Goal: Task Accomplishment & Management: Complete application form

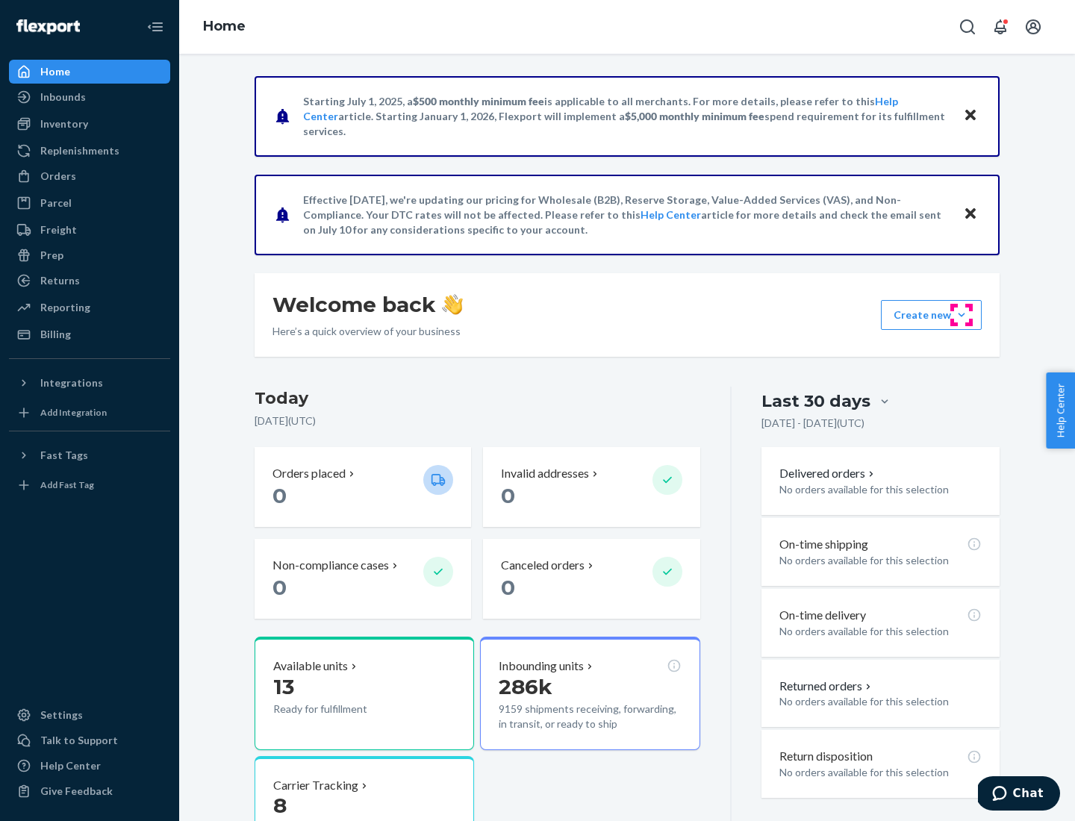
click at [962, 315] on button "Create new Create new inbound Create new order Create new product" at bounding box center [931, 315] width 101 height 30
click at [90, 97] on div "Inbounds" at bounding box center [89, 97] width 158 height 21
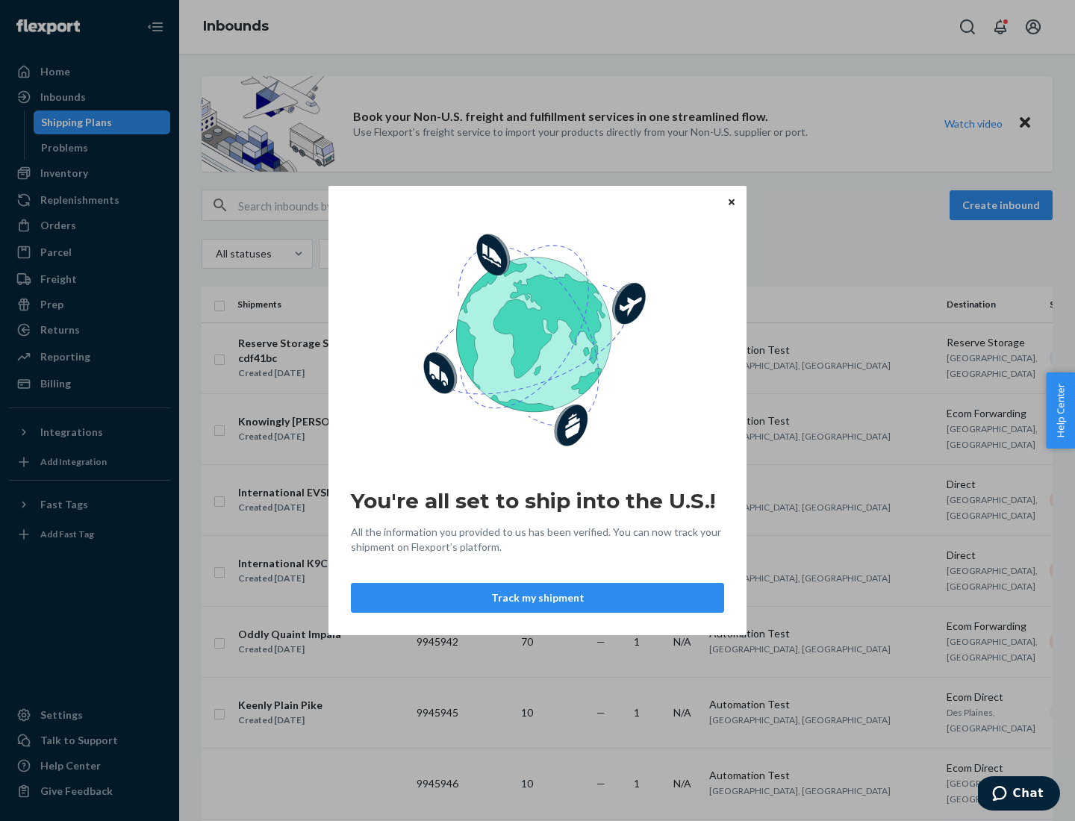
click at [538, 598] on button "Track my shipment" at bounding box center [537, 598] width 373 height 30
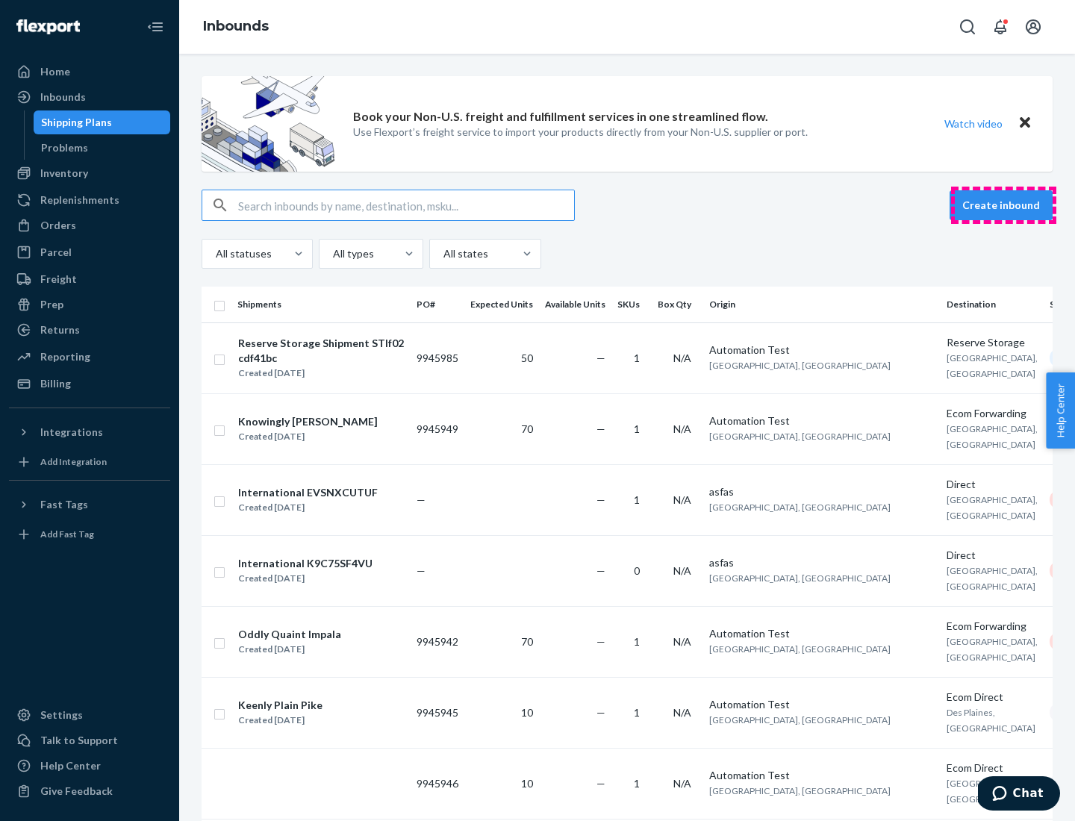
click at [1003, 205] on button "Create inbound" at bounding box center [1001, 205] width 103 height 30
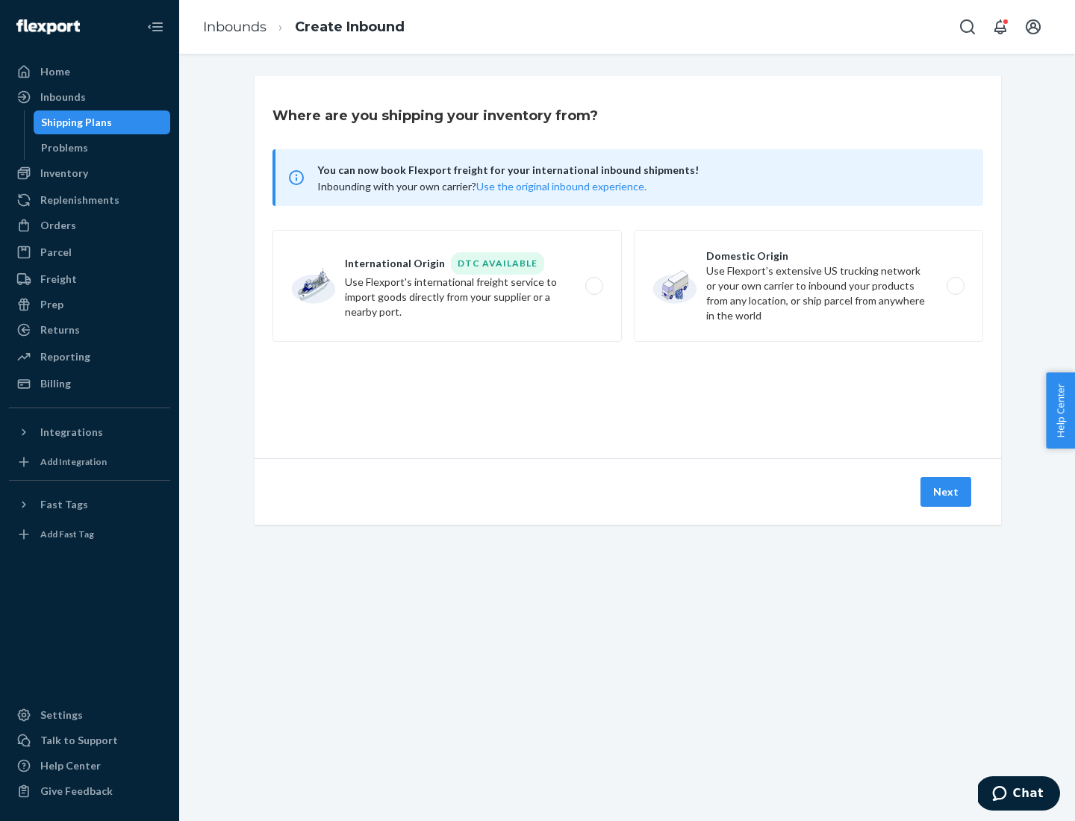
click at [447, 286] on label "International Origin DTC Available Use Flexport's international freight service…" at bounding box center [447, 286] width 349 height 112
click at [594, 286] on input "International Origin DTC Available Use Flexport's international freight service…" at bounding box center [599, 286] width 10 height 10
radio input "true"
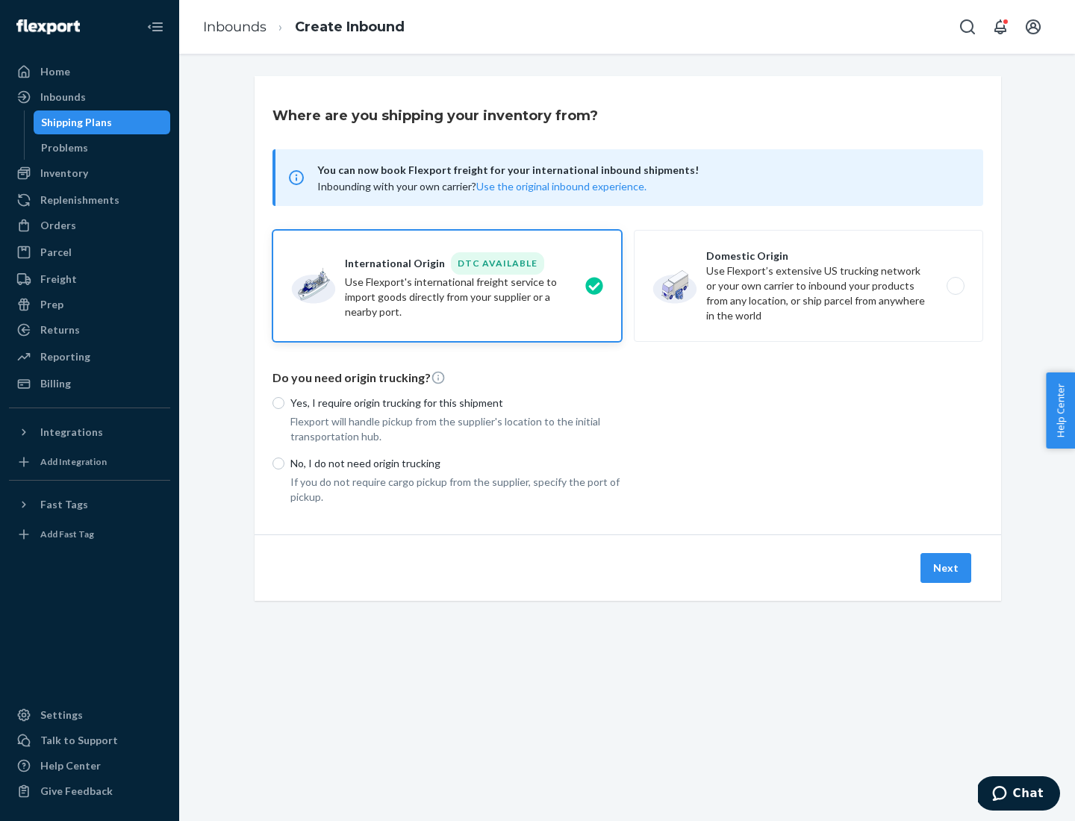
click at [456, 463] on p "No, I do not need origin trucking" at bounding box center [456, 463] width 332 height 15
click at [284, 463] on input "No, I do not need origin trucking" at bounding box center [279, 464] width 12 height 12
radio input "true"
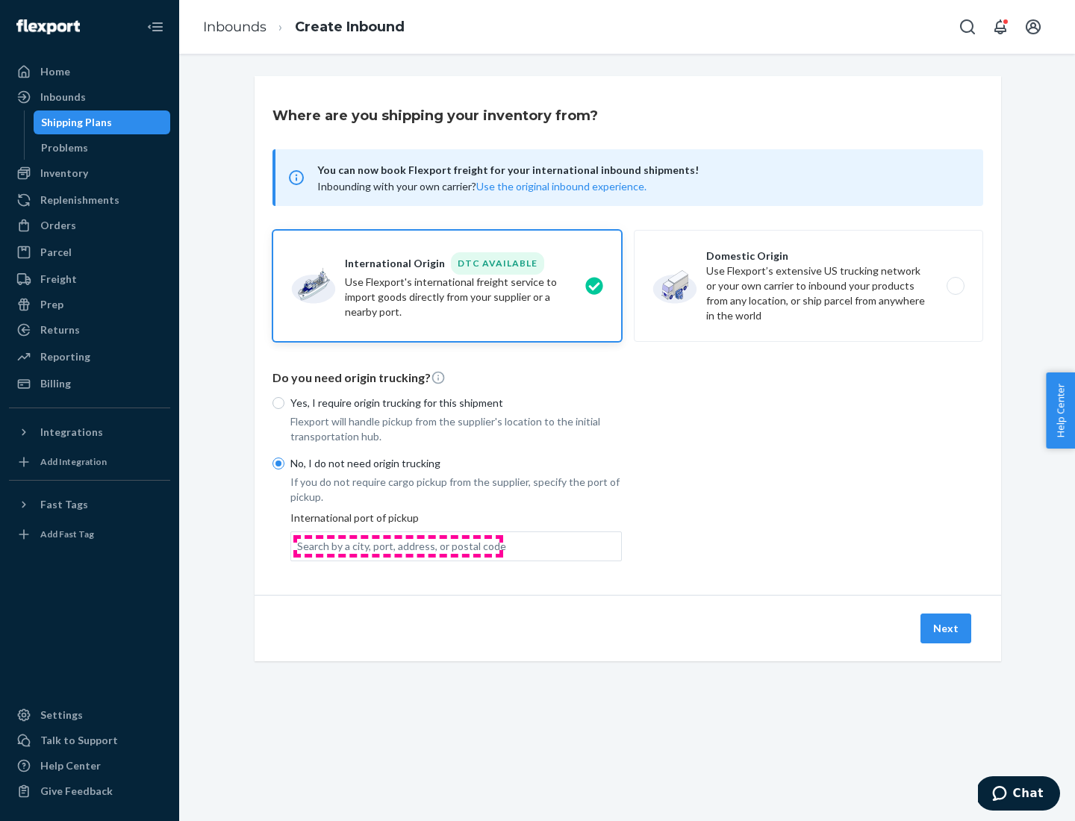
click at [398, 546] on div "Search by a city, port, address, or postal code" at bounding box center [401, 546] width 209 height 15
click at [299, 546] on input "Search by a city, port, address, or postal code" at bounding box center [297, 546] width 1 height 15
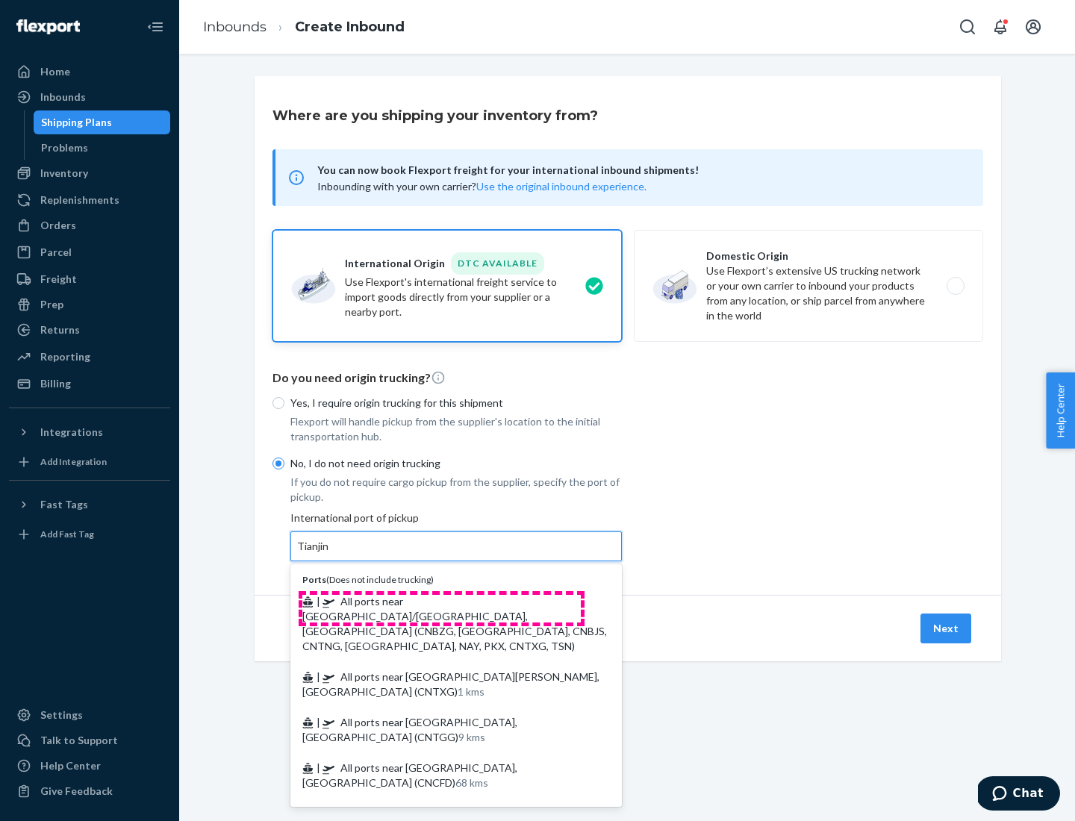
click at [441, 601] on span "| All ports near [GEOGRAPHIC_DATA]/[GEOGRAPHIC_DATA], [GEOGRAPHIC_DATA] (CNBZG,…" at bounding box center [454, 623] width 305 height 57
click at [330, 554] on input "Tianjin" at bounding box center [313, 546] width 33 height 15
type input "All ports near [GEOGRAPHIC_DATA]/[GEOGRAPHIC_DATA], [GEOGRAPHIC_DATA] (CNBZG, […"
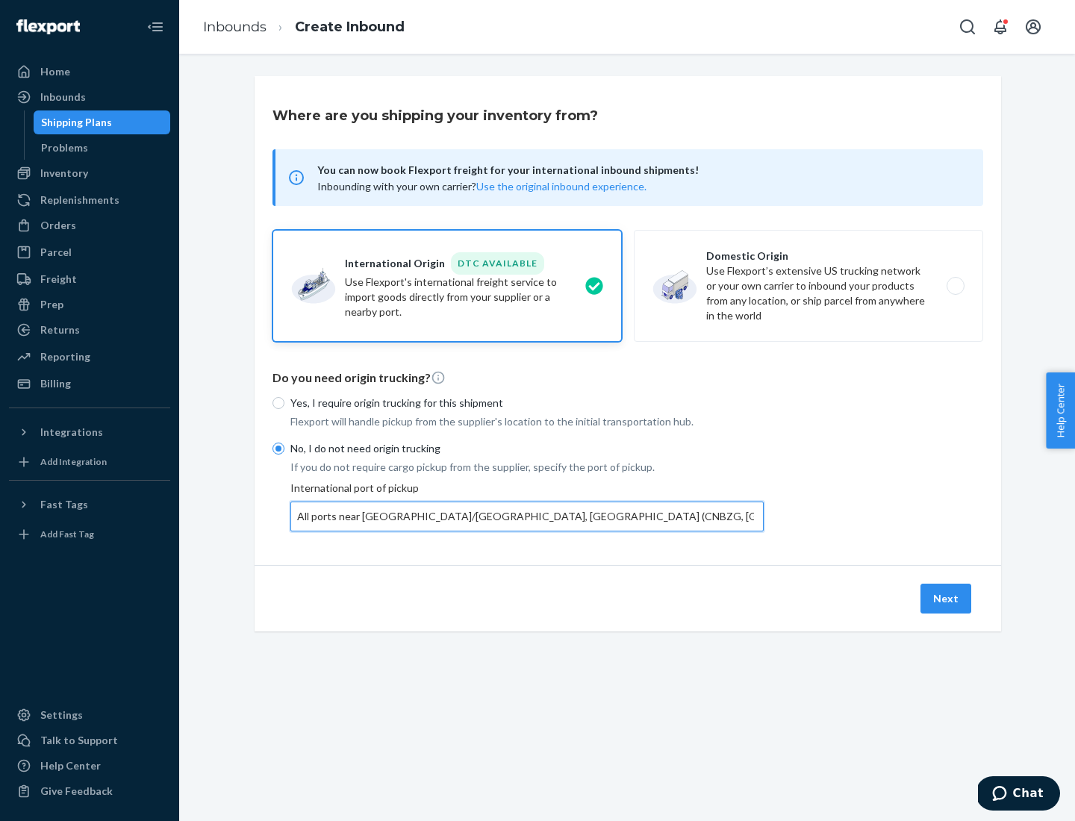
click at [947, 598] on button "Next" at bounding box center [946, 599] width 51 height 30
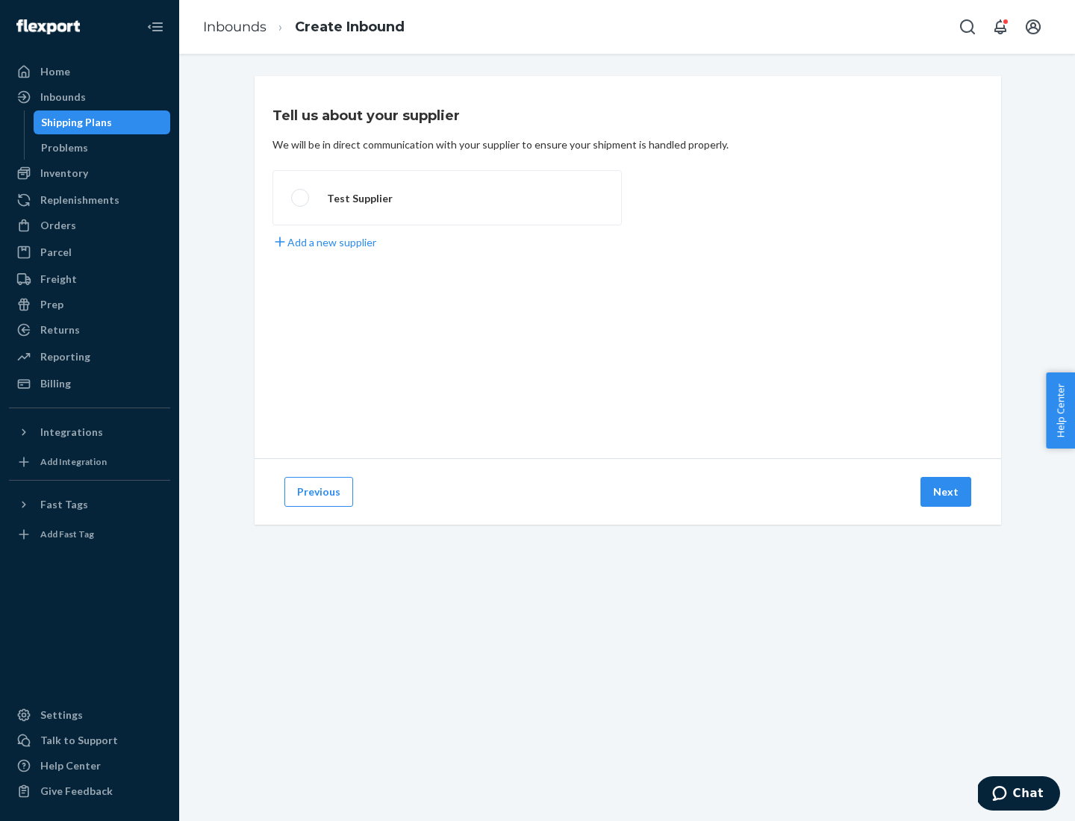
click at [447, 198] on label "Test Supplier" at bounding box center [447, 197] width 349 height 55
click at [301, 198] on input "Test Supplier" at bounding box center [296, 198] width 10 height 10
radio input "true"
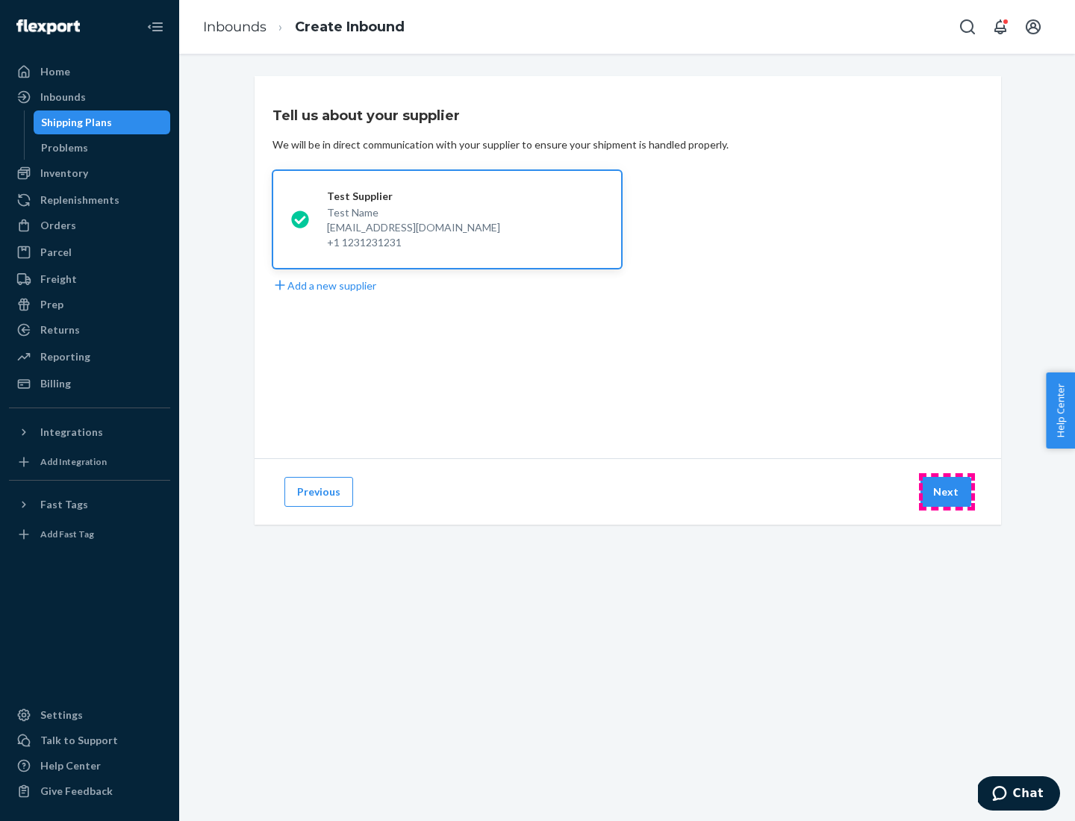
click at [947, 492] on button "Next" at bounding box center [946, 492] width 51 height 30
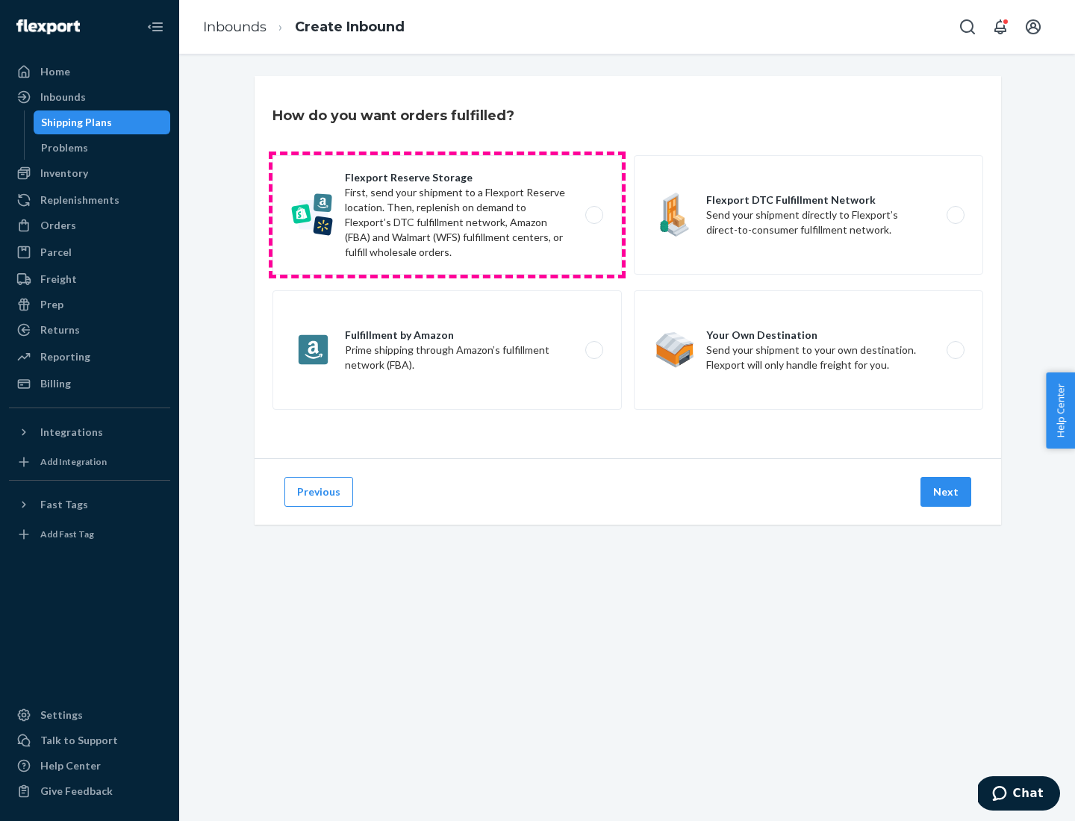
click at [447, 215] on label "Flexport Reserve Storage First, send your shipment to a Flexport Reserve locati…" at bounding box center [447, 214] width 349 height 119
click at [594, 215] on input "Flexport Reserve Storage First, send your shipment to a Flexport Reserve locati…" at bounding box center [599, 216] width 10 height 10
radio input "true"
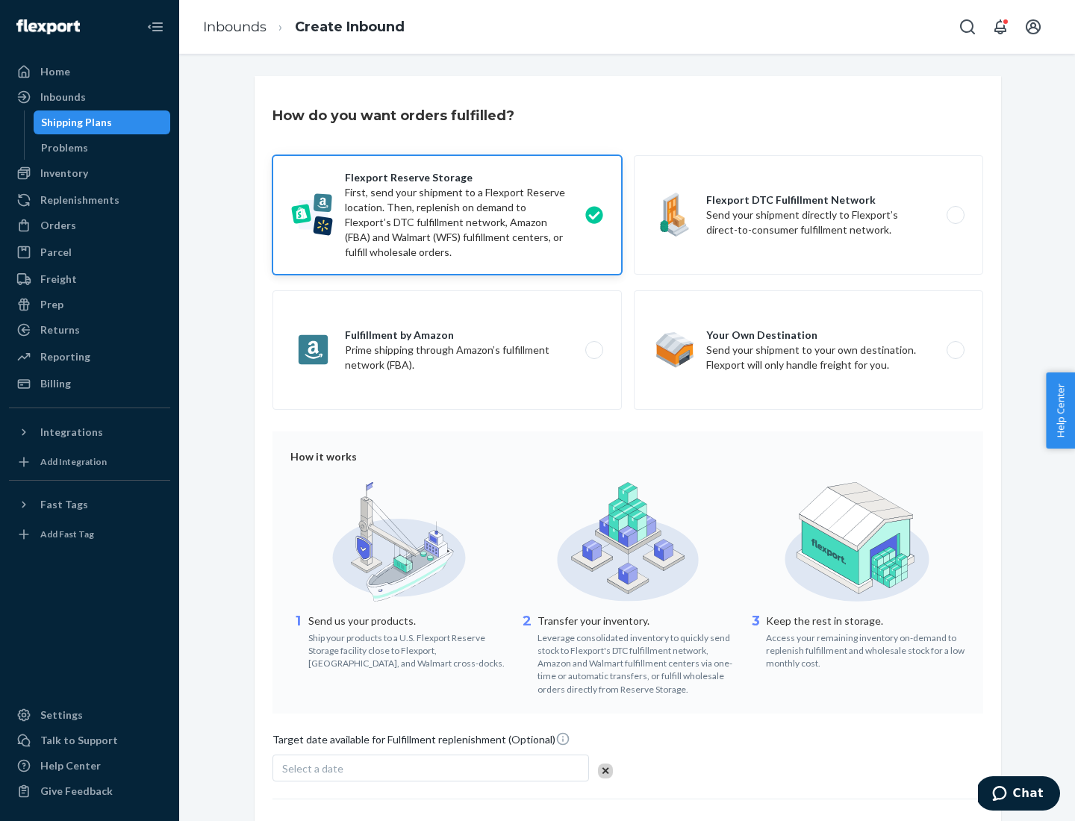
scroll to position [122, 0]
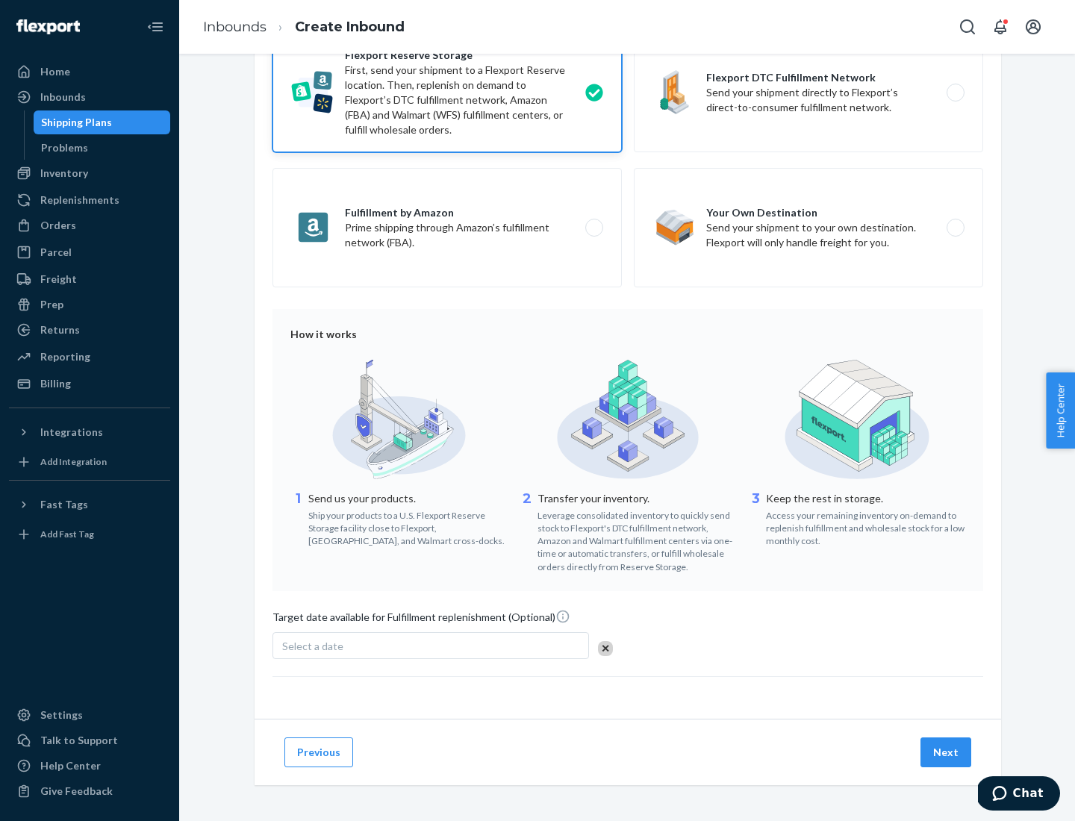
click at [947, 752] on button "Next" at bounding box center [946, 753] width 51 height 30
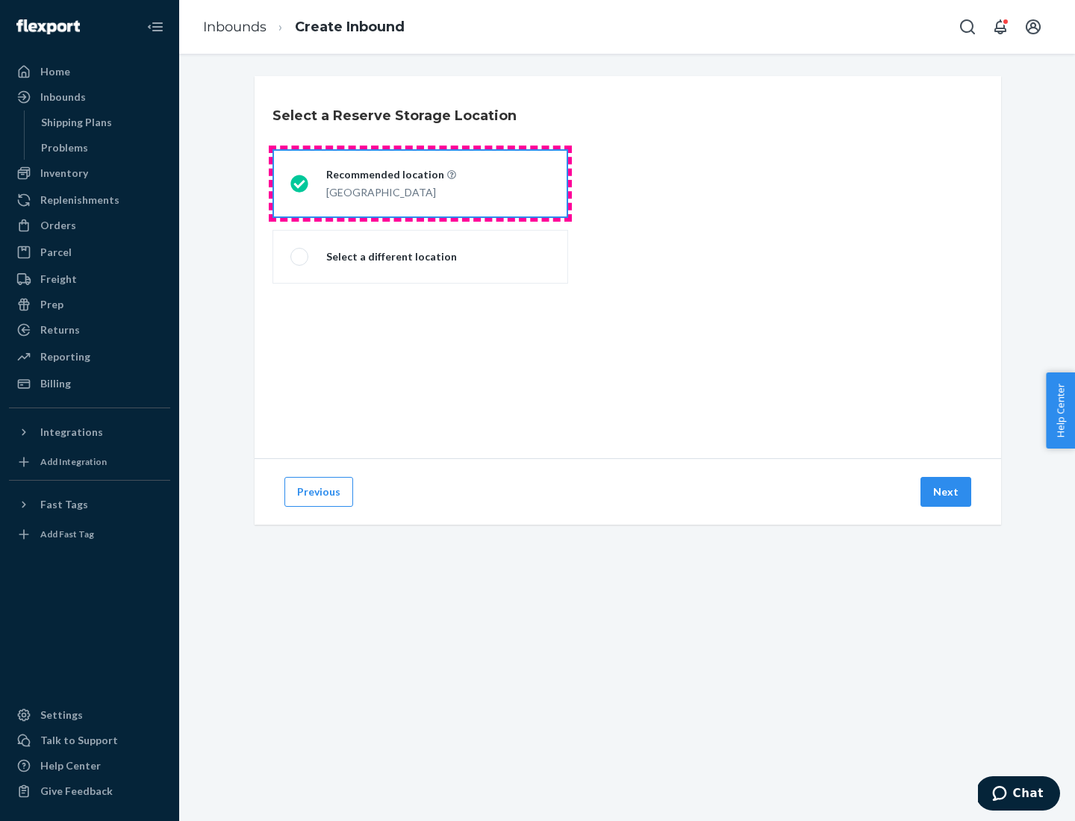
click at [420, 184] on div "[GEOGRAPHIC_DATA]" at bounding box center [391, 191] width 130 height 18
click at [300, 184] on input "Recommended location [GEOGRAPHIC_DATA]" at bounding box center [295, 184] width 10 height 10
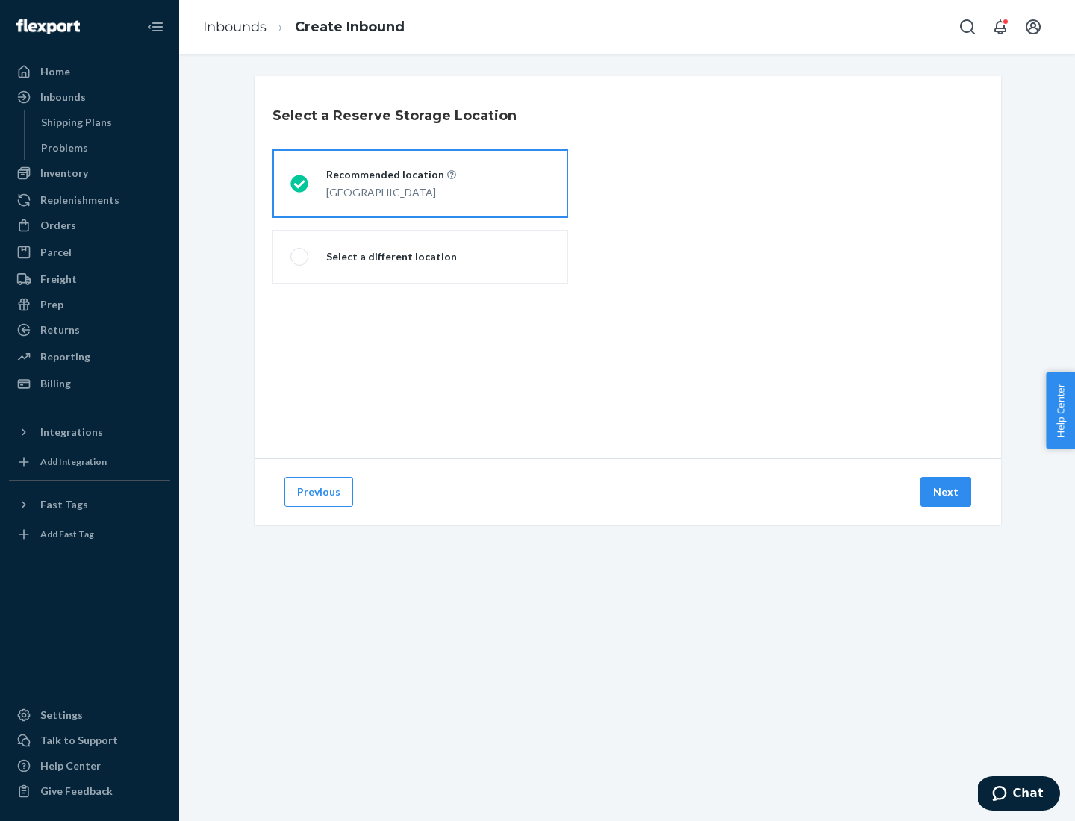
click at [947, 492] on button "Next" at bounding box center [946, 492] width 51 height 30
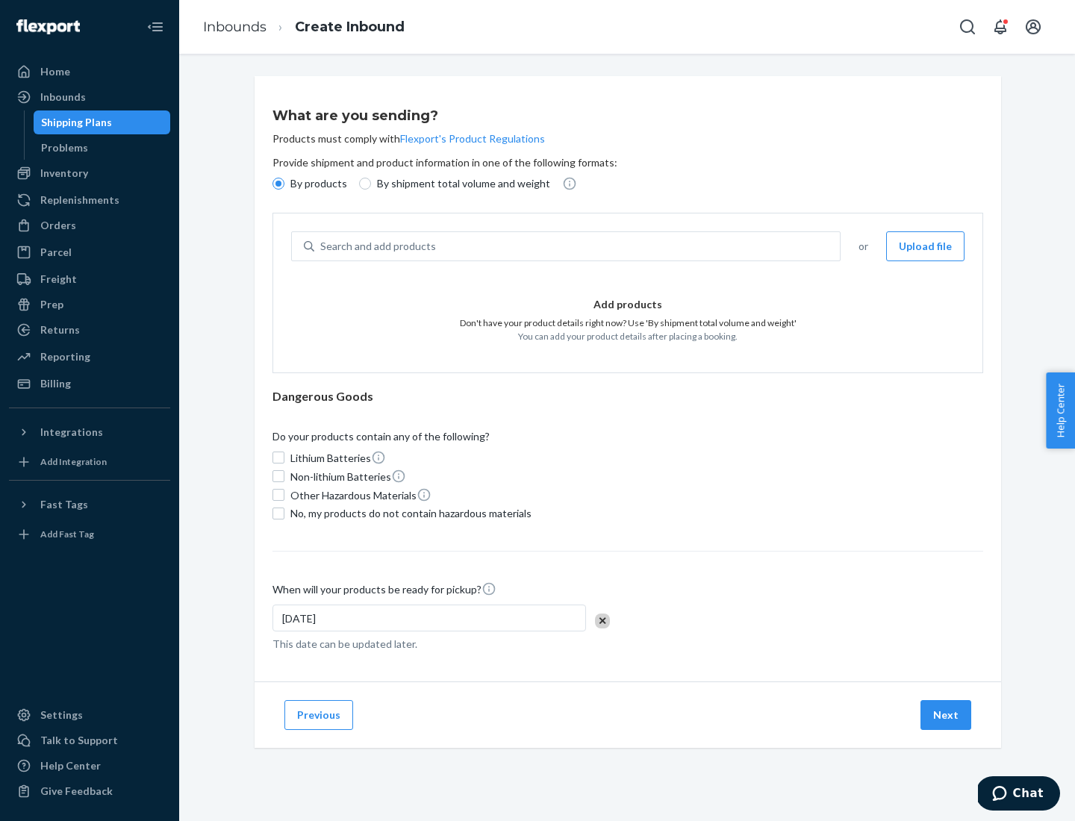
click at [578, 246] on div "Search and add products" at bounding box center [577, 246] width 526 height 27
click at [322, 246] on input "Search and add products" at bounding box center [320, 246] width 1 height 15
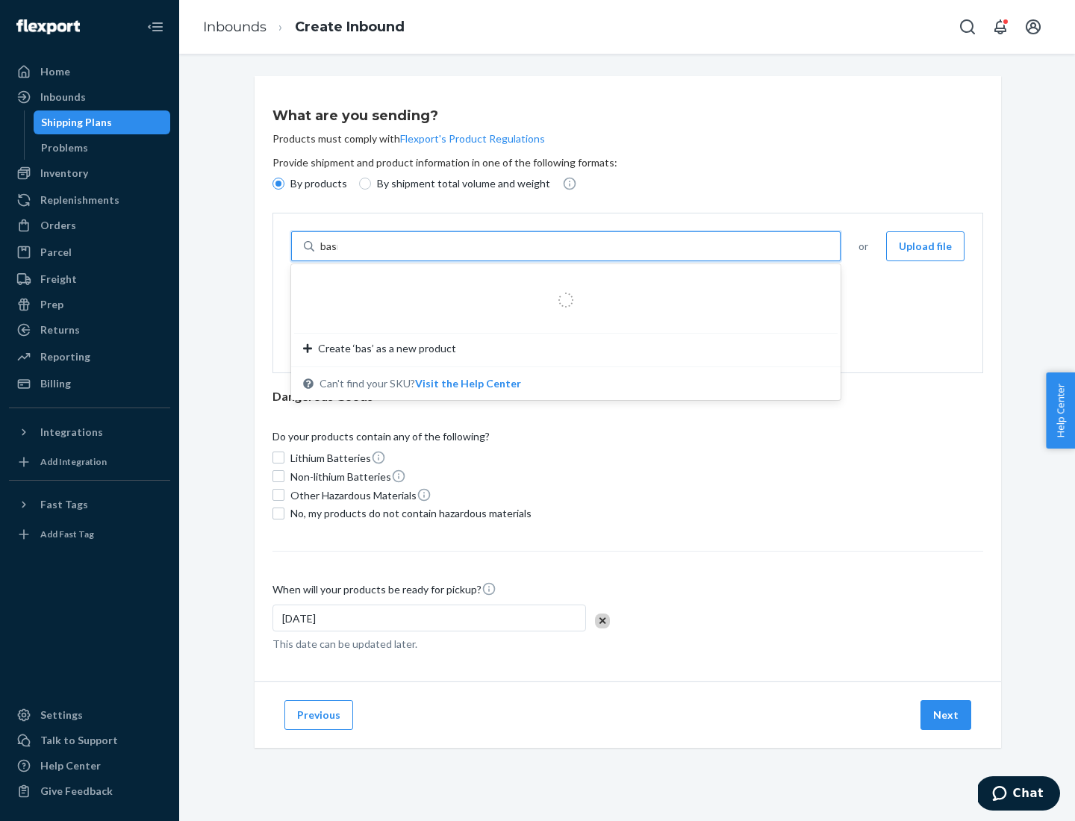
type input "basic"
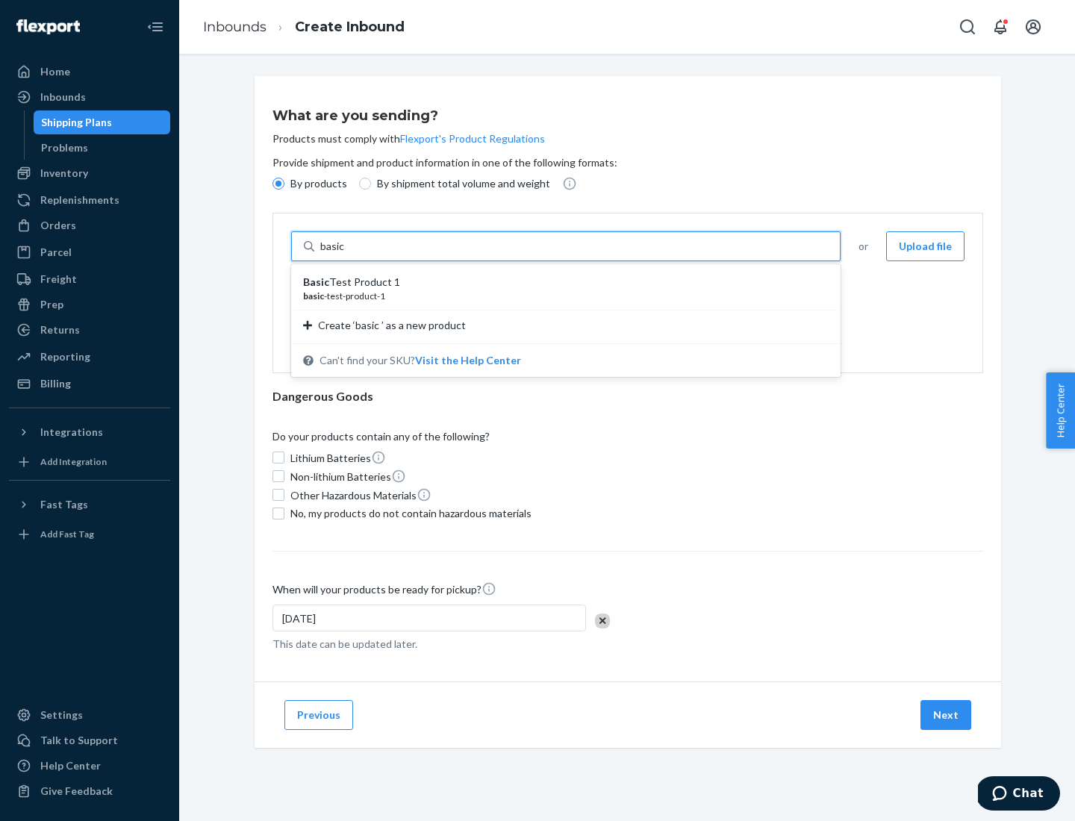
click at [561, 282] on div "Basic Test Product 1" at bounding box center [560, 282] width 514 height 15
click at [347, 254] on input "basic" at bounding box center [333, 246] width 27 height 15
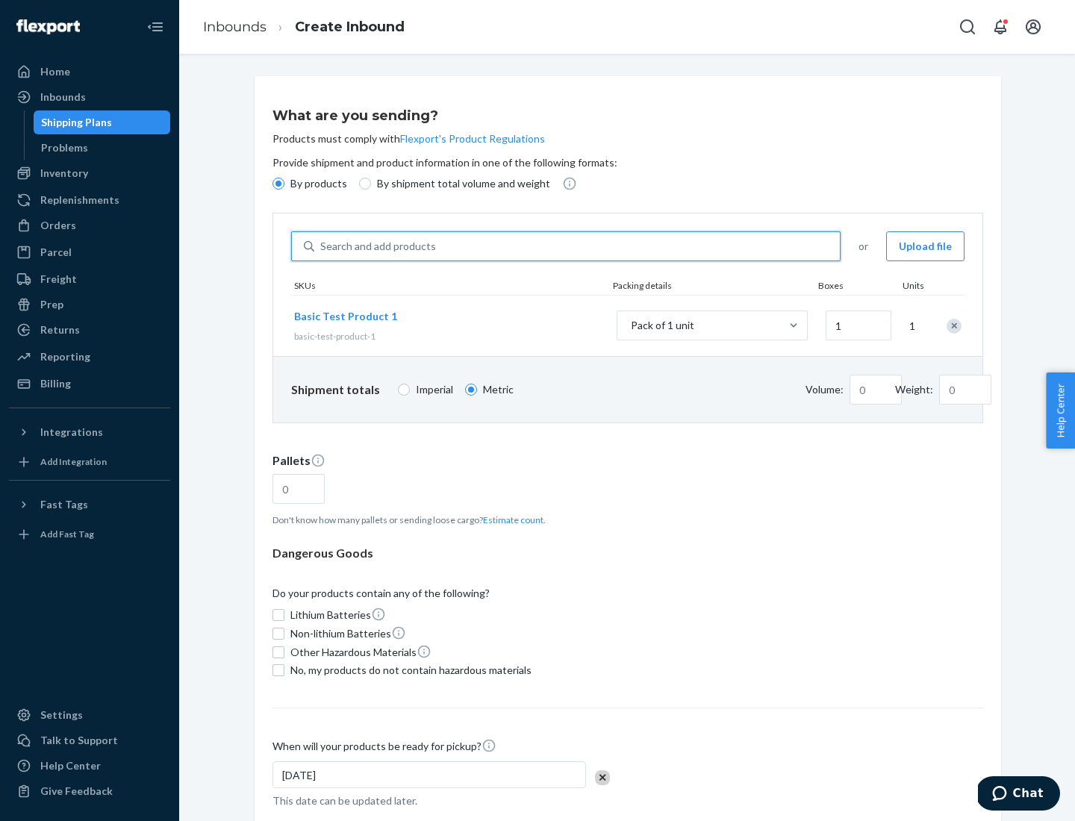
type input "1.09"
type input "3.27"
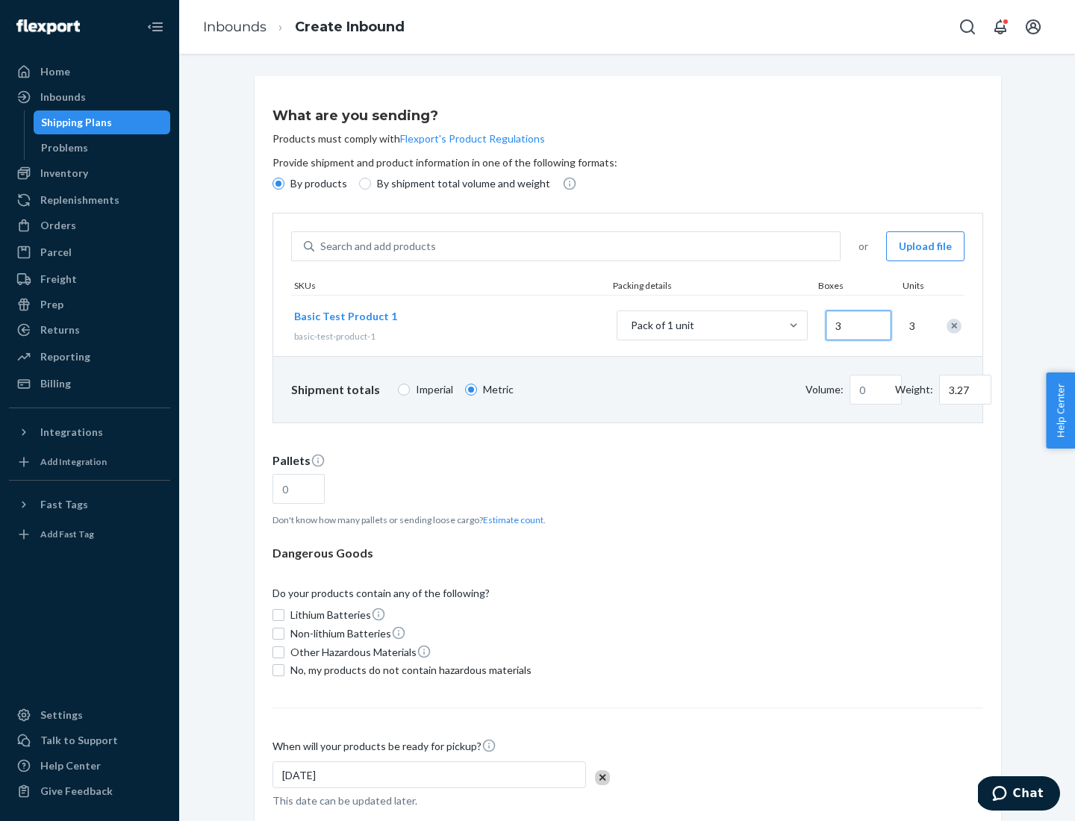
type input "30"
type input "0.01"
type input "32.66"
type input "300"
type input "0.07"
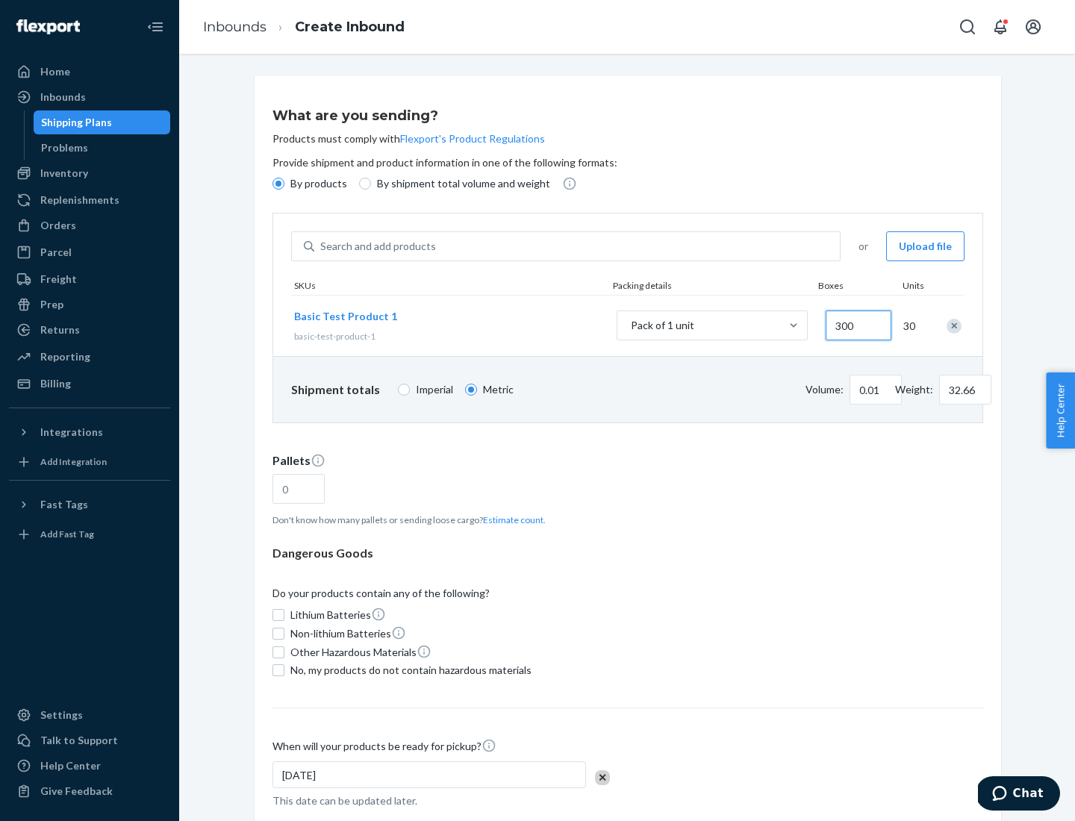
type input "326.59"
type input "3000"
type input "0.68"
type input "3265.86"
type input "1.09"
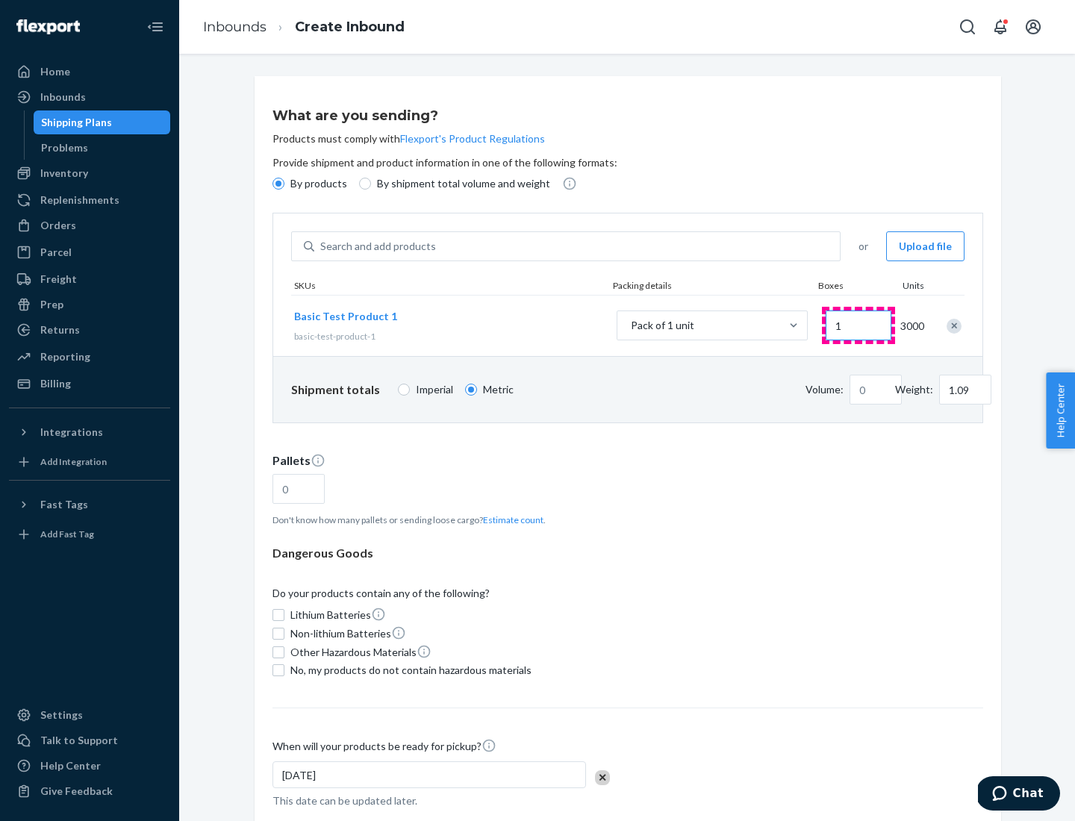
type input "10"
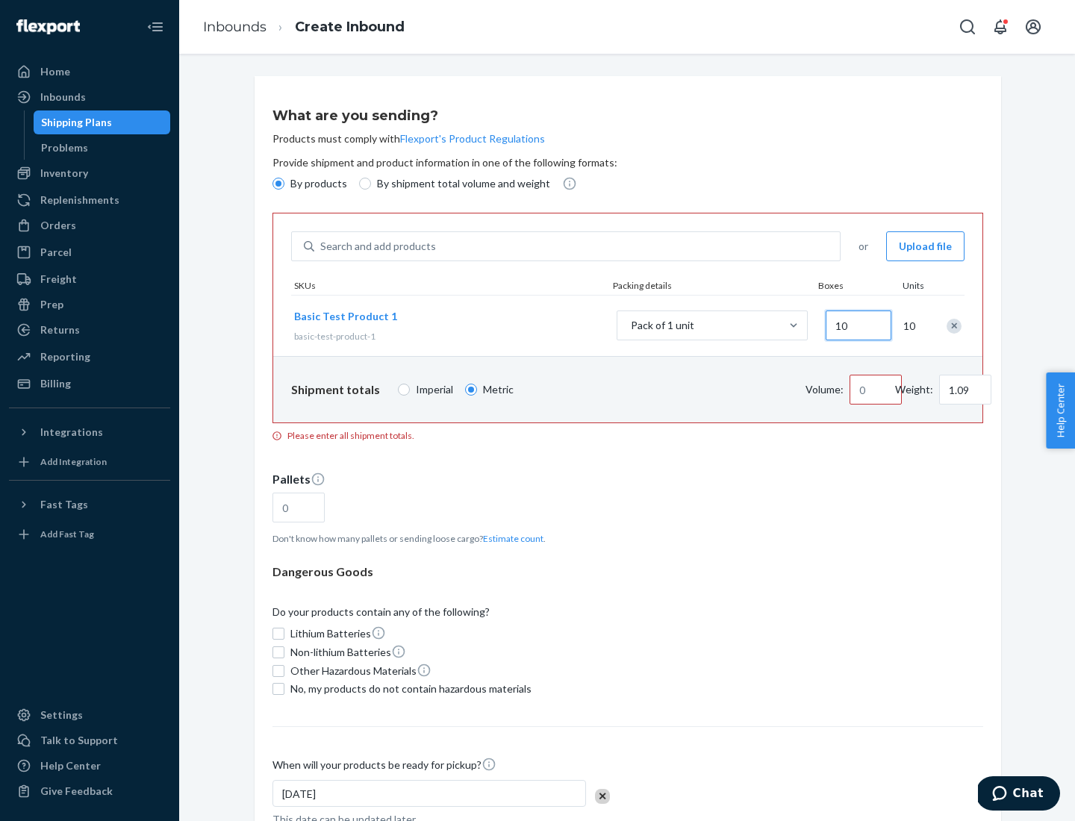
type input "10.89"
type input "100"
type input "0.02"
type input "108.86"
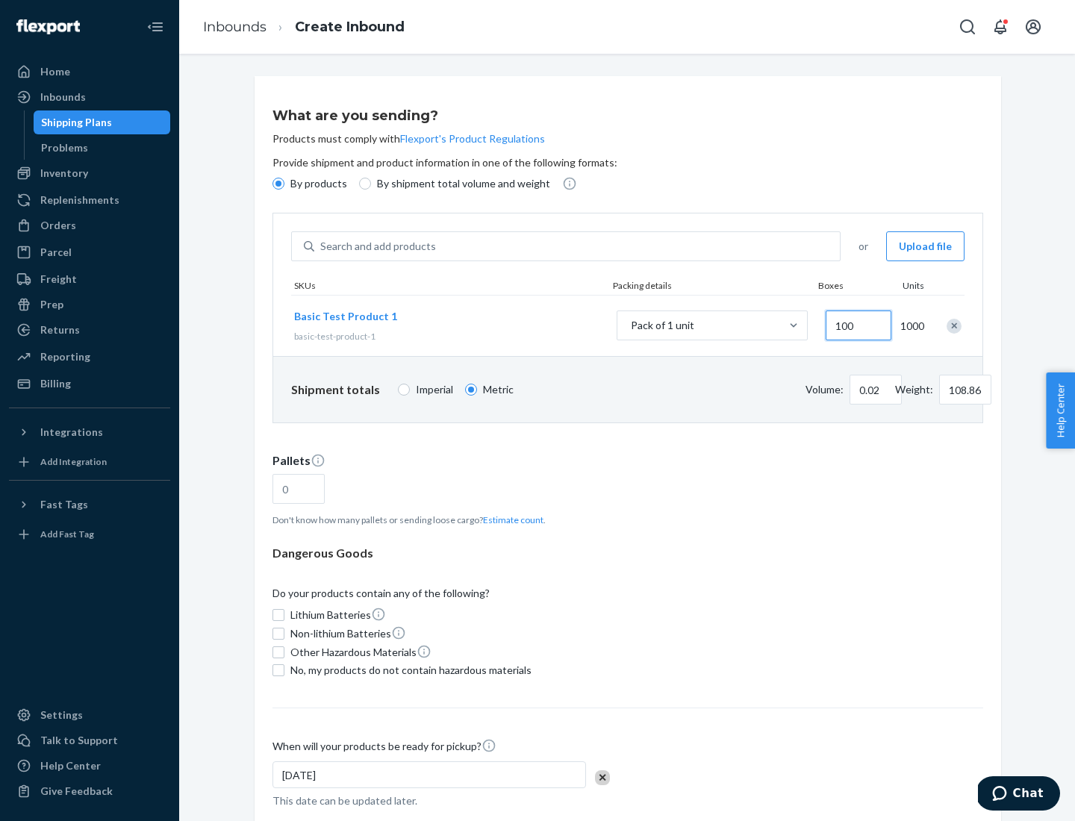
type input "1000"
type input "0.23"
type input "1088.62"
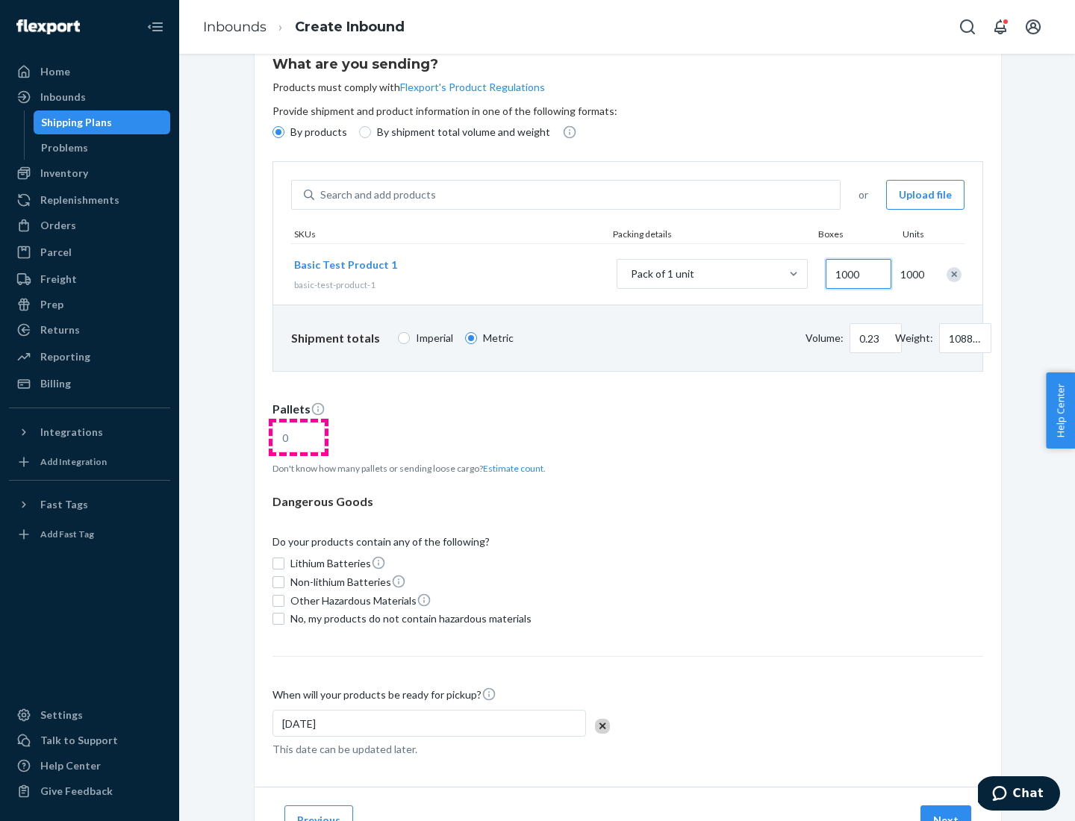
type input "1000"
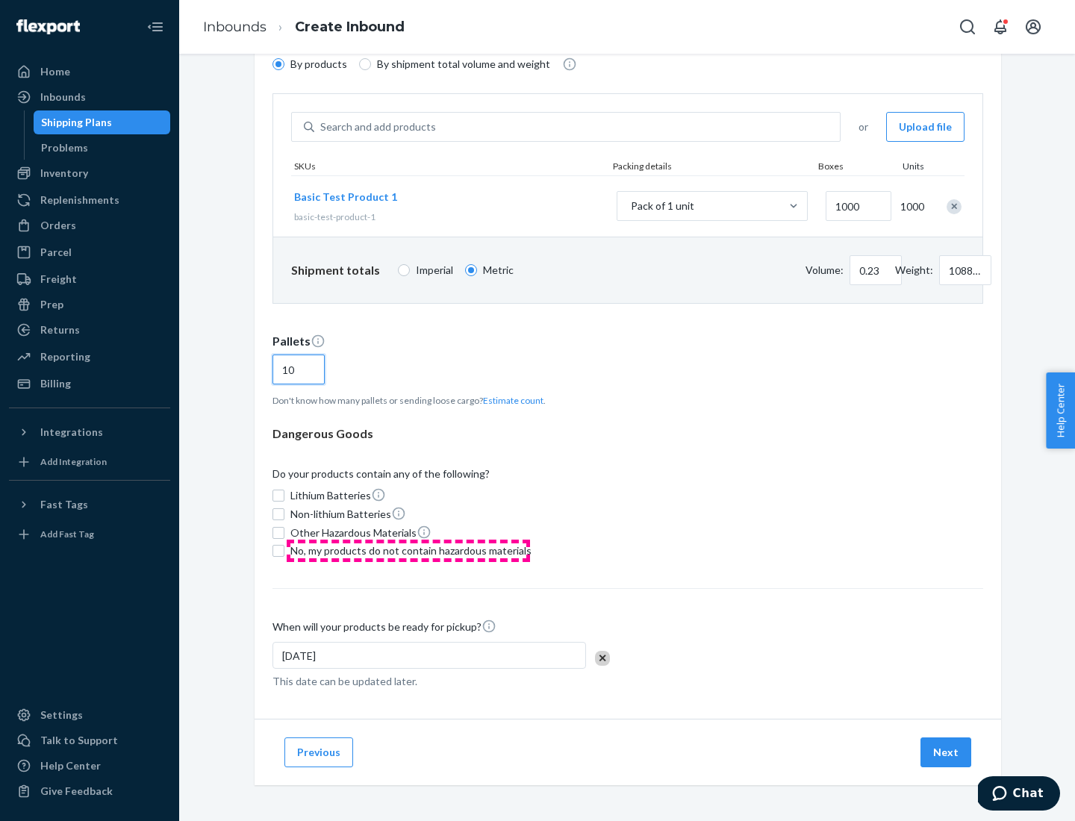
type input "10"
click at [408, 551] on span "No, my products do not contain hazardous materials" at bounding box center [410, 551] width 241 height 15
click at [284, 551] on input "No, my products do not contain hazardous materials" at bounding box center [279, 551] width 12 height 12
checkbox input "true"
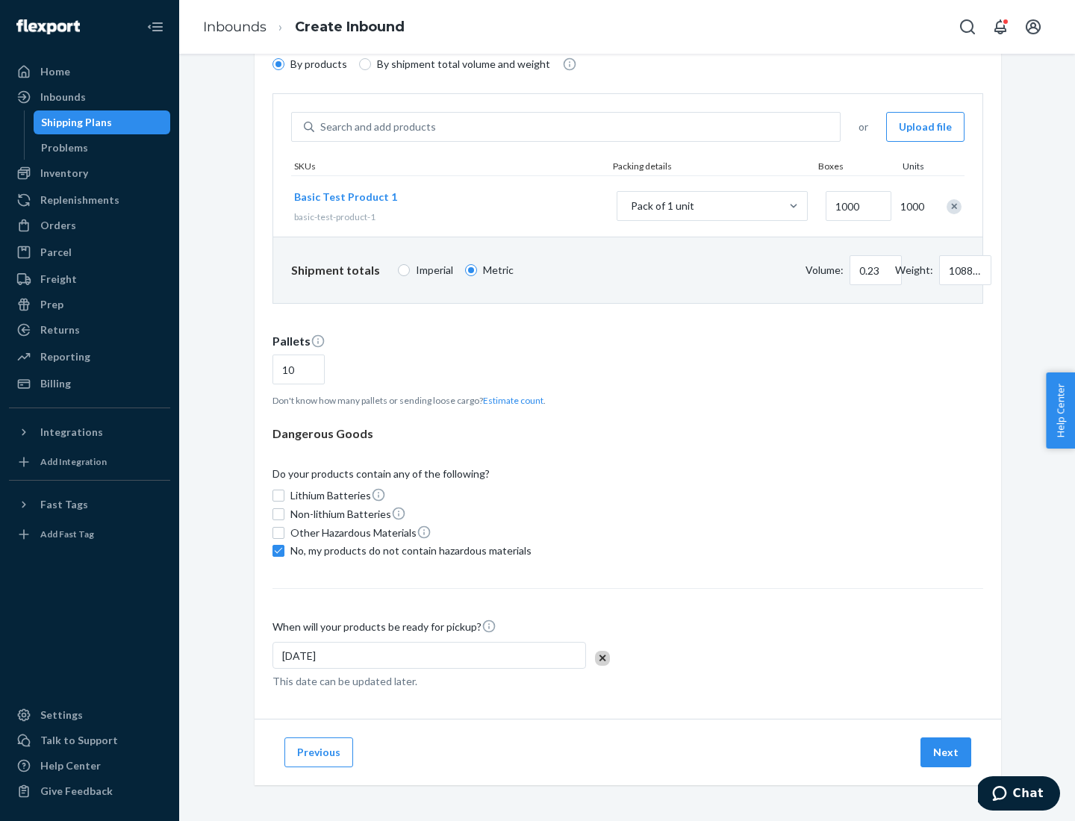
click at [947, 753] on button "Next" at bounding box center [946, 753] width 51 height 30
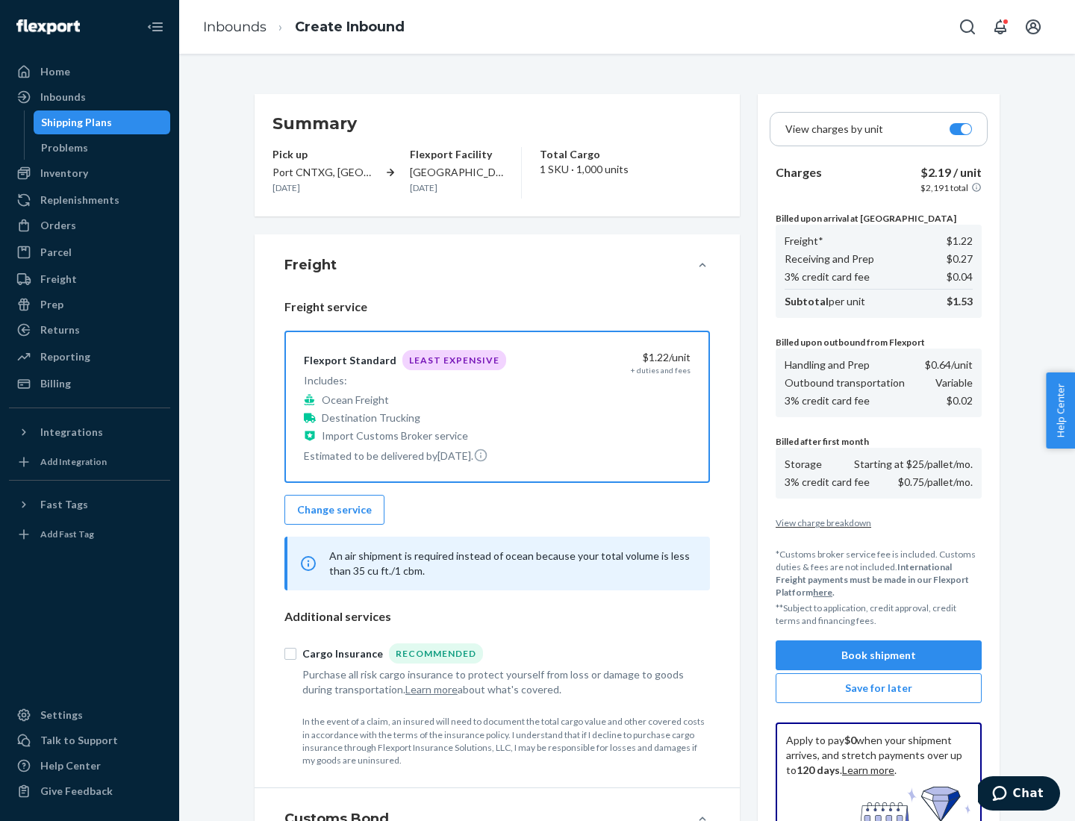
scroll to position [218, 0]
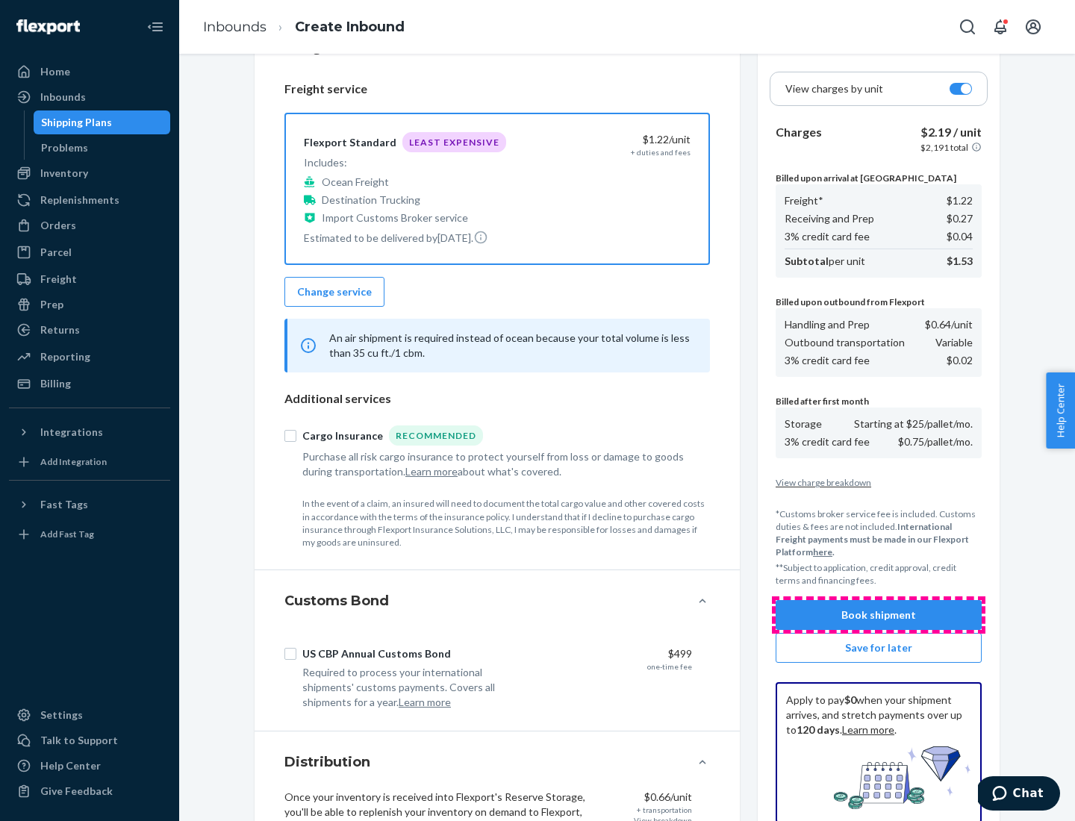
click at [879, 615] on button "Book shipment" at bounding box center [879, 615] width 206 height 30
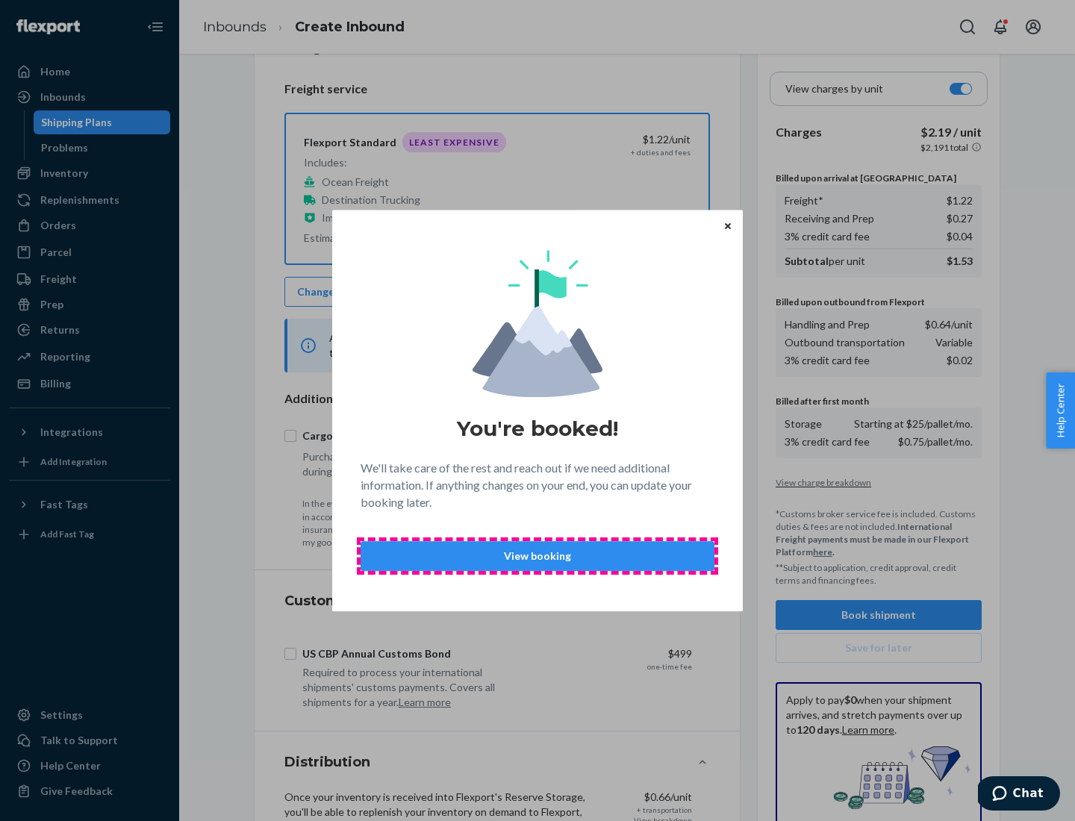
click at [538, 555] on p "View booking" at bounding box center [537, 556] width 329 height 15
